Goal: Task Accomplishment & Management: Complete application form

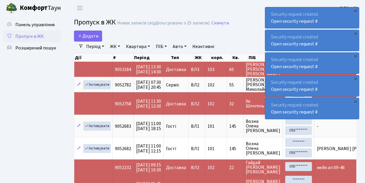
select select "25"
click at [356, 11] on div "×" at bounding box center [356, 11] width 6 height 6
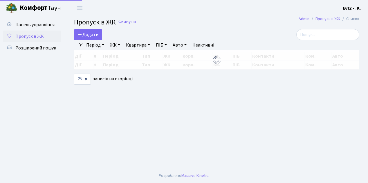
select select "25"
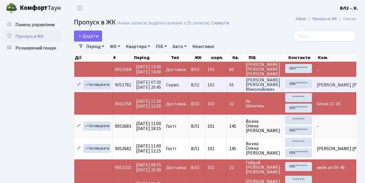
click at [227, 89] on td "102" at bounding box center [216, 84] width 22 height 15
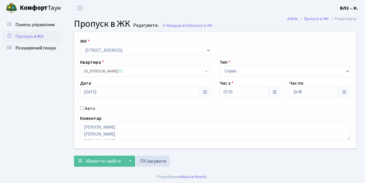
scroll to position [0, 0]
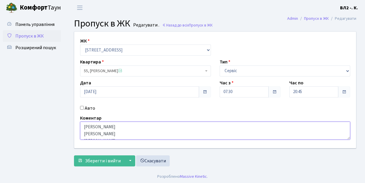
click at [117, 126] on textarea "[PERSON_NAME] [PERSON_NAME] [PERSON_NAME] [PERSON_NAME] [PERSON_NAME] [DATE]-[D…" at bounding box center [215, 130] width 270 height 18
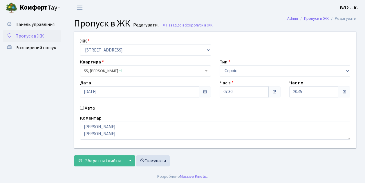
click at [41, 36] on span "Пропуск в ЖК" at bounding box center [29, 36] width 28 height 6
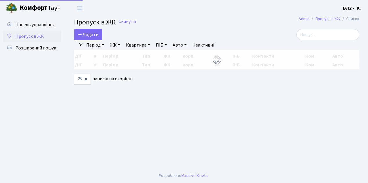
select select "25"
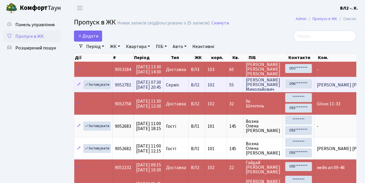
click at [189, 90] on td "Сервіс" at bounding box center [176, 84] width 25 height 15
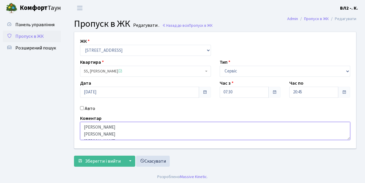
drag, startPoint x: 84, startPoint y: 127, endPoint x: 117, endPoint y: 128, distance: 33.7
click at [117, 128] on textarea "Пасичний Віталій Лещишак Андрій Терновець Роман Мельниченко Володимир Вікторов …" at bounding box center [215, 131] width 270 height 18
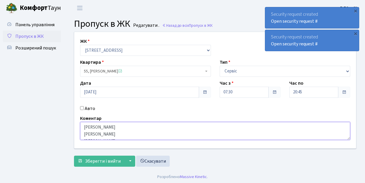
drag, startPoint x: 84, startPoint y: 134, endPoint x: 111, endPoint y: 131, distance: 26.9
click at [111, 131] on textarea "Пасичний Віталій Лещишак Андрій Терновець Роман Мельниченко Володимир Вікторов …" at bounding box center [215, 131] width 270 height 18
drag, startPoint x: 116, startPoint y: 134, endPoint x: 82, endPoint y: 134, distance: 33.1
click at [82, 134] on textarea "Пасичний Віталій Лещишак Андрій Терновець Роман Мельниченко Володимир Вікторов …" at bounding box center [215, 131] width 270 height 18
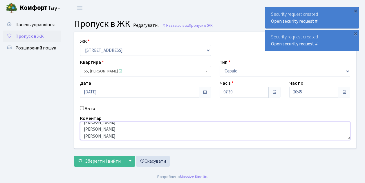
drag, startPoint x: 84, startPoint y: 125, endPoint x: 121, endPoint y: 133, distance: 37.8
click at [121, 133] on textarea "Пасичний Віталій Лещишак Андрій Терновець Роман Мельниченко Володимир Вікторов …" at bounding box center [215, 131] width 270 height 18
click at [116, 129] on textarea "Пасичний Віталій Лещишак Андрій Терновець Роман Мельниченко Володимир Вікторов …" at bounding box center [215, 131] width 270 height 18
drag, startPoint x: 116, startPoint y: 129, endPoint x: 82, endPoint y: 128, distance: 34.0
click at [82, 128] on textarea "Пасичний Віталій Лещишак Андрій Терновець Роман Мельниченко Володимир Вікторов …" at bounding box center [215, 131] width 270 height 18
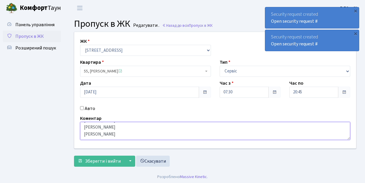
scroll to position [17, 0]
drag, startPoint x: 132, startPoint y: 136, endPoint x: 80, endPoint y: 129, distance: 52.7
click at [80, 129] on div "Коментар Пасичний Віталій Лещишак Андрій Терновець Роман Мельниченко Володимир …" at bounding box center [215, 127] width 279 height 25
drag, startPoint x: 84, startPoint y: 130, endPoint x: 125, endPoint y: 132, distance: 41.6
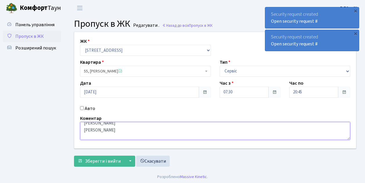
click at [125, 132] on textarea "Пасичний Віталій Лещишак Андрій Терновець Роман Мельниченко Володимир Вікторов …" at bounding box center [215, 131] width 270 height 18
drag, startPoint x: 84, startPoint y: 134, endPoint x: 107, endPoint y: 134, distance: 23.5
click at [107, 134] on textarea "Пасичний Віталій Лещишак Андрій Терновець Роман Мельниченко Володимир Вікторов …" at bounding box center [215, 131] width 270 height 18
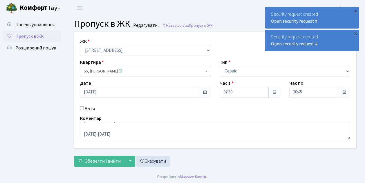
click at [31, 36] on span "Пропуск в ЖК" at bounding box center [29, 36] width 28 height 6
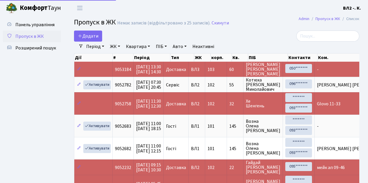
select select "25"
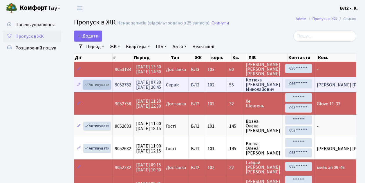
click at [110, 88] on link "Активувати" at bounding box center [97, 84] width 28 height 9
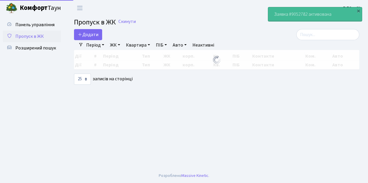
select select "25"
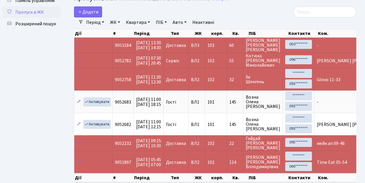
scroll to position [15, 0]
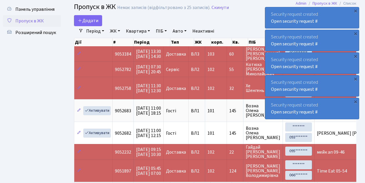
click at [13, 87] on ul "Панель управління Пропуск в ЖК Розширений пошук" at bounding box center [32, 103] width 58 height 200
click at [100, 24] on link "Додати" at bounding box center [88, 20] width 28 height 11
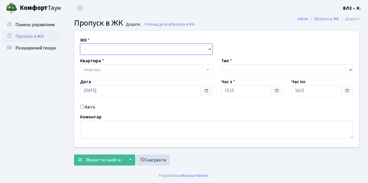
click at [209, 48] on select "- [STREET_ADDRESS][PERSON_NAME]" at bounding box center [146, 49] width 132 height 11
select select "317"
click at [80, 44] on select "- ВЛ1, Ужгородський пров., 4/1 ВЛ2, пр.Голосіївський, 76 ВЛ3, пр.Голосіївський,…" at bounding box center [146, 49] width 132 height 11
select select
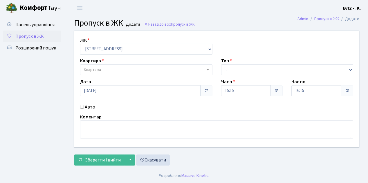
click at [208, 70] on b at bounding box center [208, 69] width 2 height 1
type input "91"
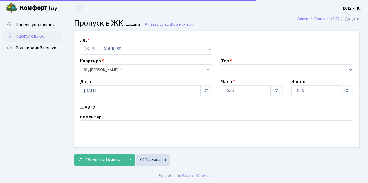
select select "38209"
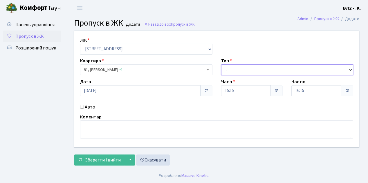
click at [351, 68] on select "- Доставка Таксі Гості Сервіс" at bounding box center [287, 69] width 132 height 11
select select "1"
click at [221, 64] on select "- Доставка Таксі Гості Сервіс" at bounding box center [287, 69] width 132 height 11
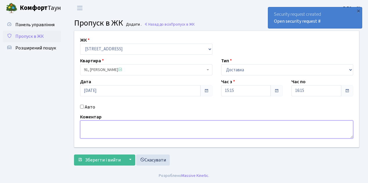
drag, startPoint x: 84, startPoint y: 125, endPoint x: 101, endPoint y: 136, distance: 20.0
click at [85, 125] on textarea at bounding box center [216, 129] width 273 height 18
type textarea "15-21"
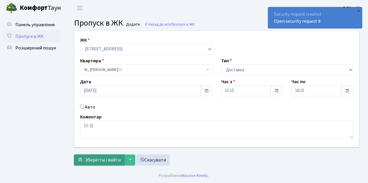
click at [85, 161] on span "Зберегти і вийти" at bounding box center [103, 160] width 36 height 6
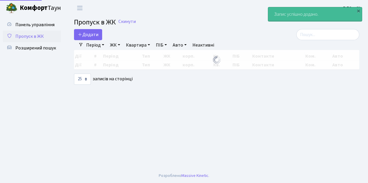
select select "25"
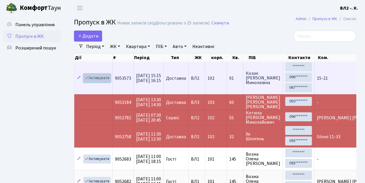
click at [109, 81] on link "Активувати" at bounding box center [97, 77] width 28 height 9
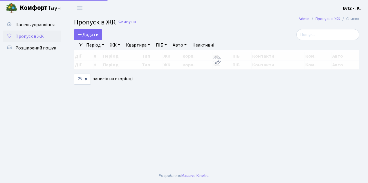
select select "25"
